Goal: Task Accomplishment & Management: Manage account settings

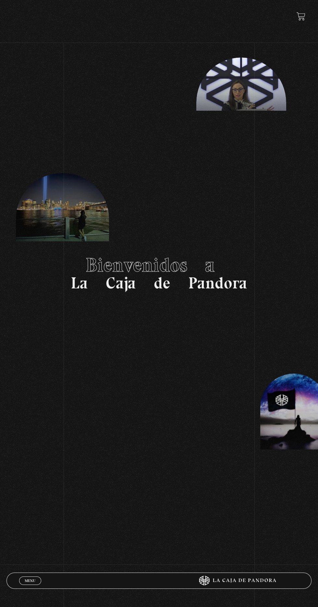
click at [33, 579] on span "Menu" at bounding box center [30, 581] width 11 height 4
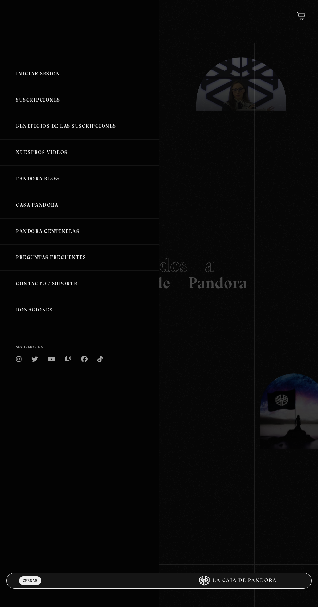
click at [33, 73] on link "Iniciar Sesión" at bounding box center [79, 74] width 159 height 26
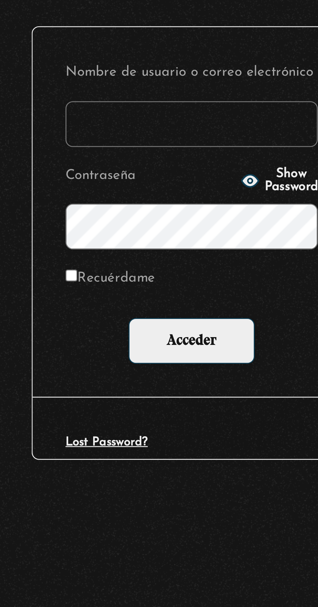
click at [126, 162] on input "Nombre de usuario o correo electrónico" at bounding box center [159, 159] width 90 height 16
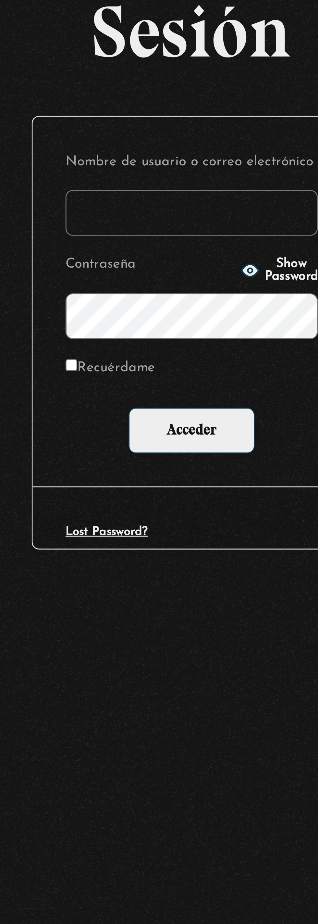
type input "[PERSON_NAME].[PERSON_NAME]"
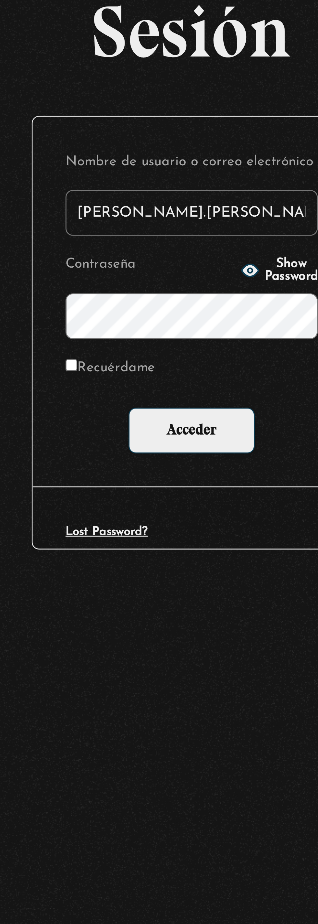
click at [137, 260] on input "Acceder" at bounding box center [159, 268] width 45 height 16
click at [146, 302] on div "Lost Password?" at bounding box center [159, 304] width 90 height 4
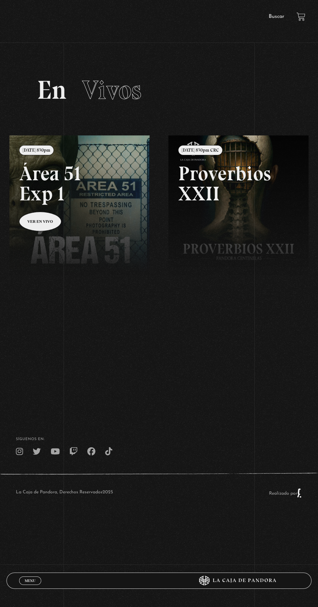
click at [69, 182] on link at bounding box center [168, 438] width 318 height 607
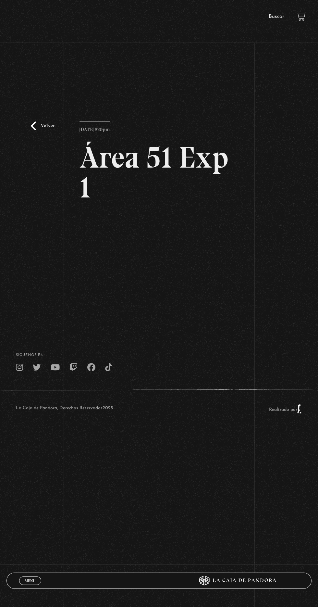
click at [30, 581] on span "Menu" at bounding box center [30, 581] width 11 height 4
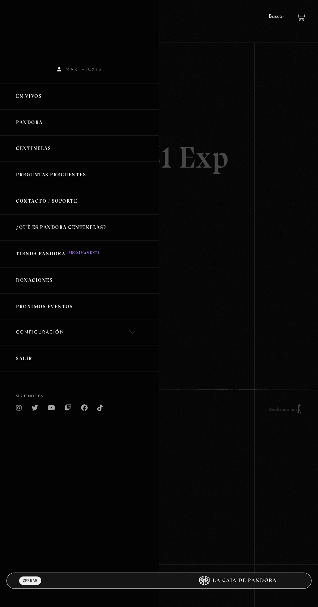
click at [35, 354] on link "Salir" at bounding box center [79, 359] width 159 height 26
click at [44, 360] on link "Salir" at bounding box center [79, 359] width 159 height 26
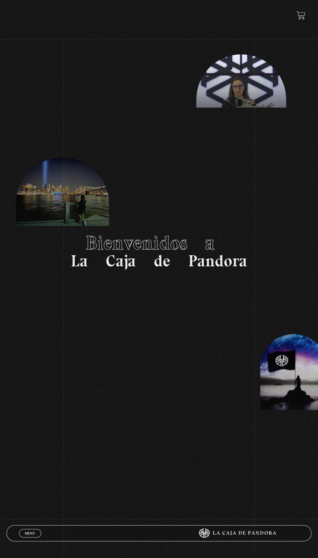
click at [26, 502] on section "Bienvenidos a La Caja de Pandora" at bounding box center [159, 251] width 318 height 502
click at [28, 532] on span "Menu" at bounding box center [30, 533] width 11 height 4
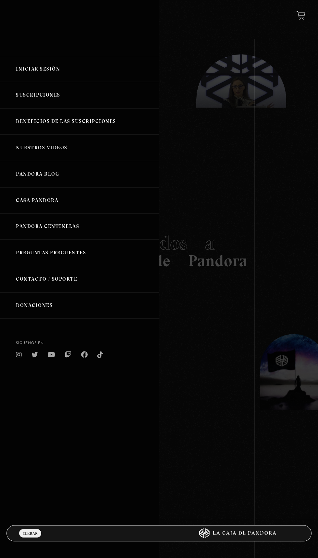
click at [45, 82] on link "Iniciar Sesión" at bounding box center [79, 69] width 159 height 26
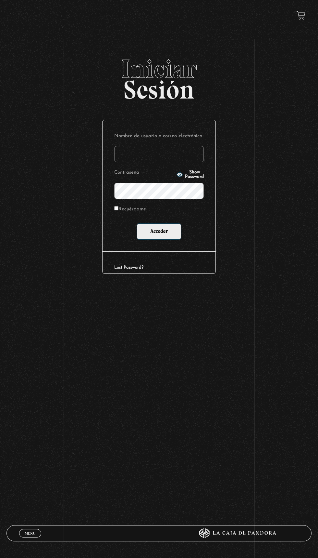
click at [135, 159] on input "Nombre de usuario o correo electrónico" at bounding box center [159, 154] width 90 height 16
type input "martha.alvarado lopez"
click at [137, 223] on input "Acceder" at bounding box center [159, 231] width 45 height 16
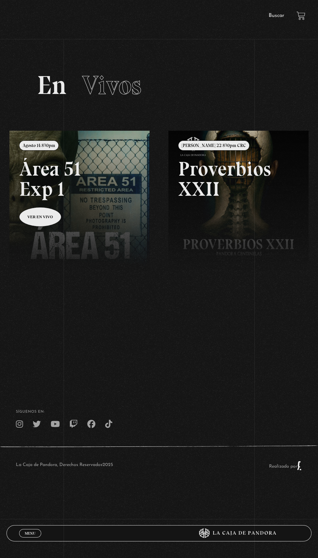
click at [101, 190] on link at bounding box center [168, 410] width 318 height 558
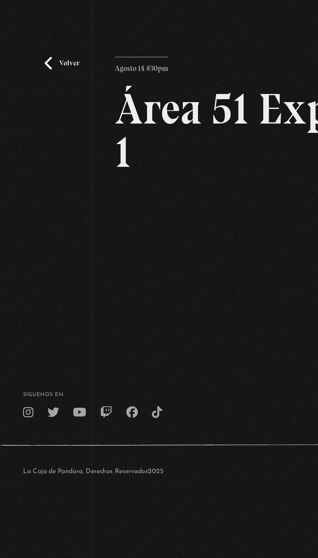
click at [40, 120] on link "Volver" at bounding box center [43, 115] width 24 height 9
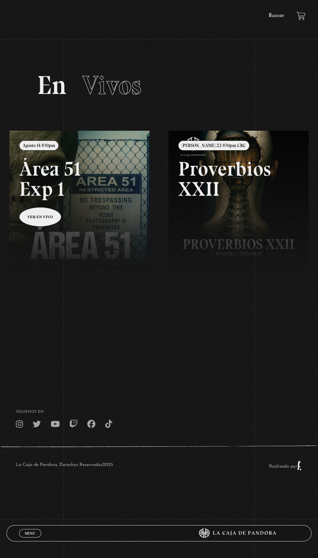
click at [38, 533] on link "Menu Cerrar" at bounding box center [30, 533] width 22 height 8
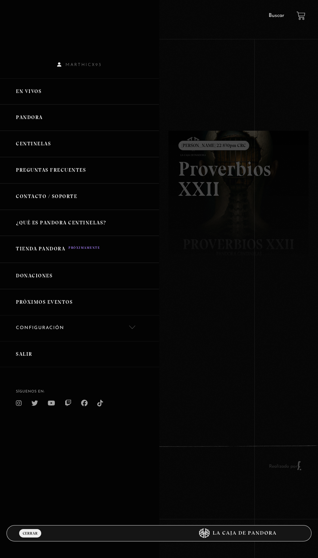
click at [45, 362] on link "Salir" at bounding box center [79, 354] width 159 height 26
